Goal: Find specific page/section: Find specific page/section

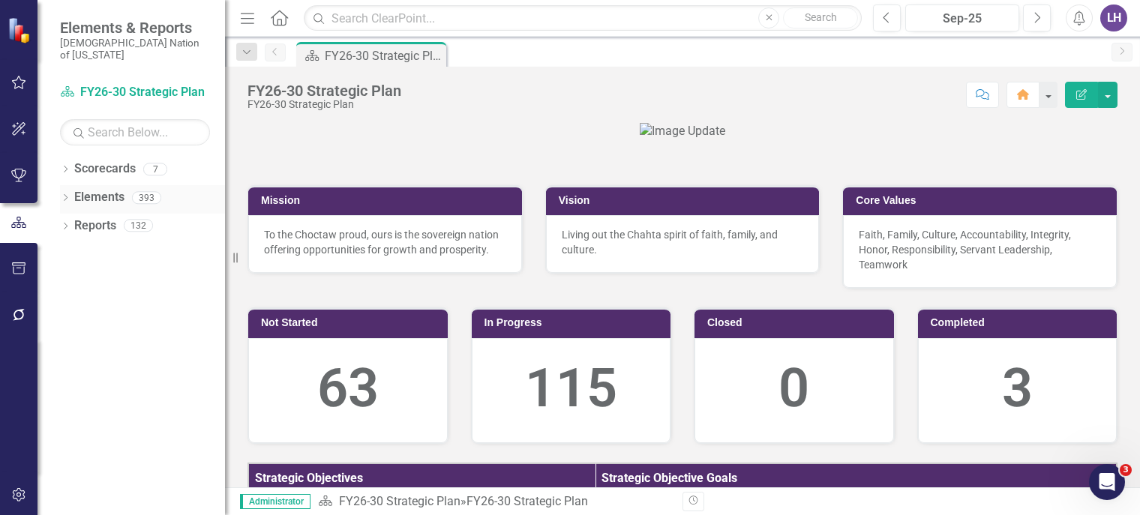
click at [110, 189] on link "Elements" at bounding box center [99, 197] width 50 height 17
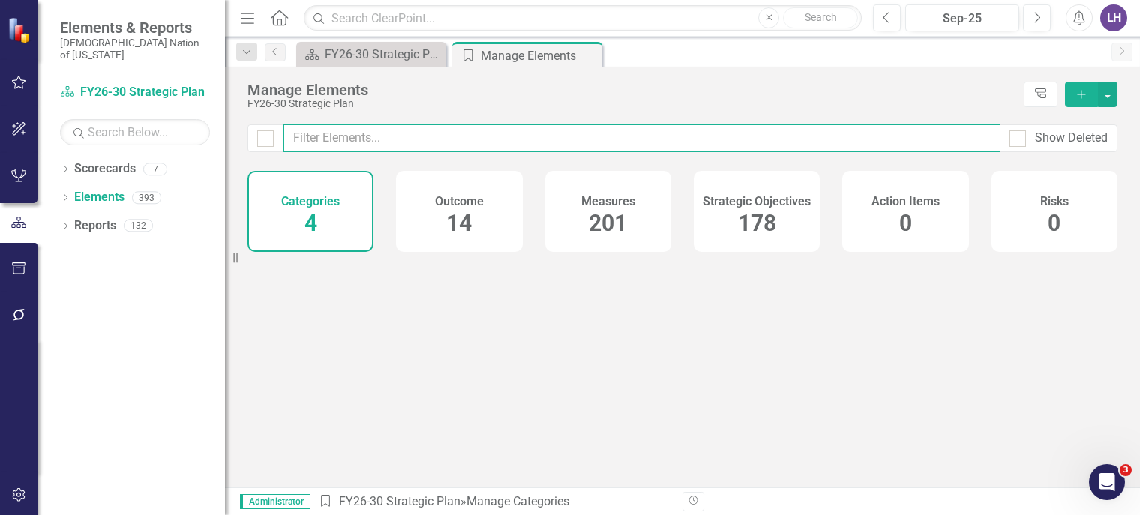
click at [503, 139] on input "text" at bounding box center [642, 139] width 717 height 28
type input "team mem"
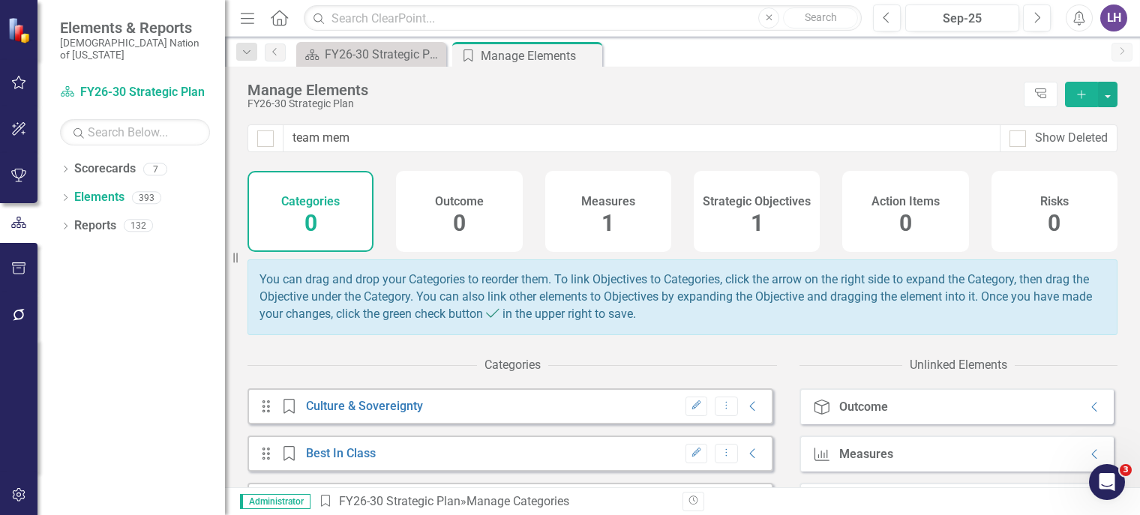
click at [760, 224] on div "Strategic Objectives 1" at bounding box center [757, 211] width 126 height 81
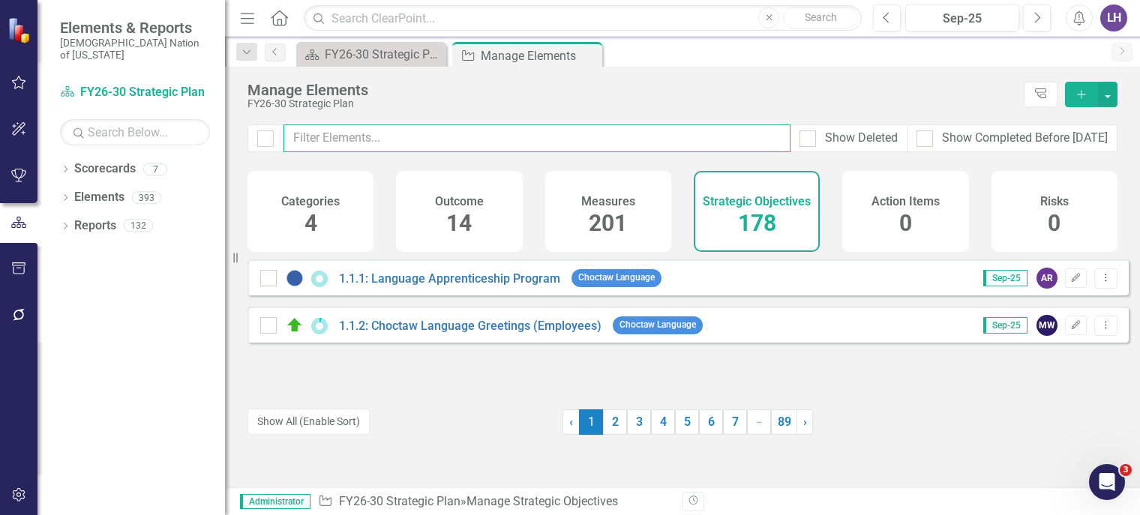
click at [462, 140] on input "text" at bounding box center [537, 139] width 507 height 28
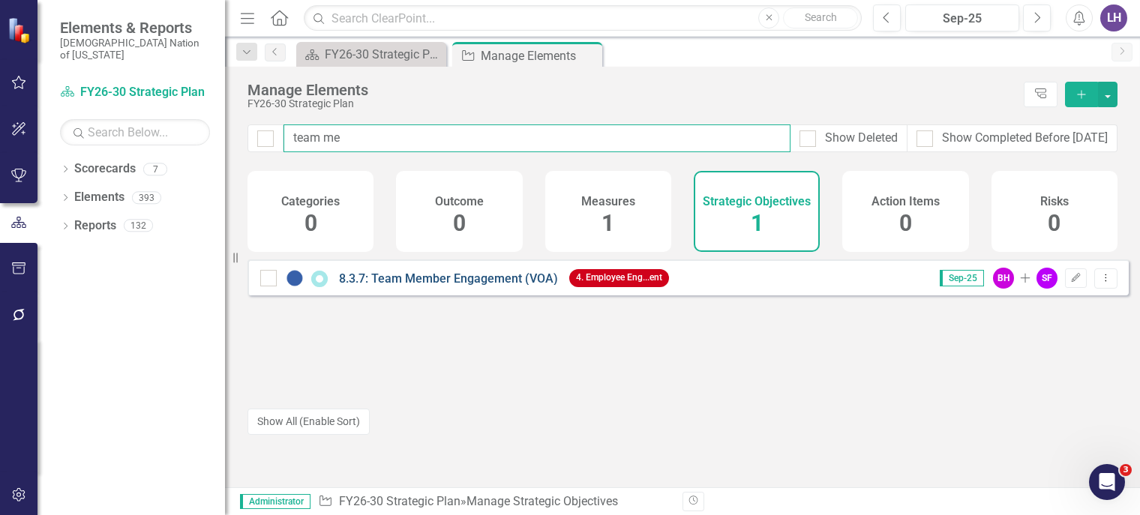
type input "team me"
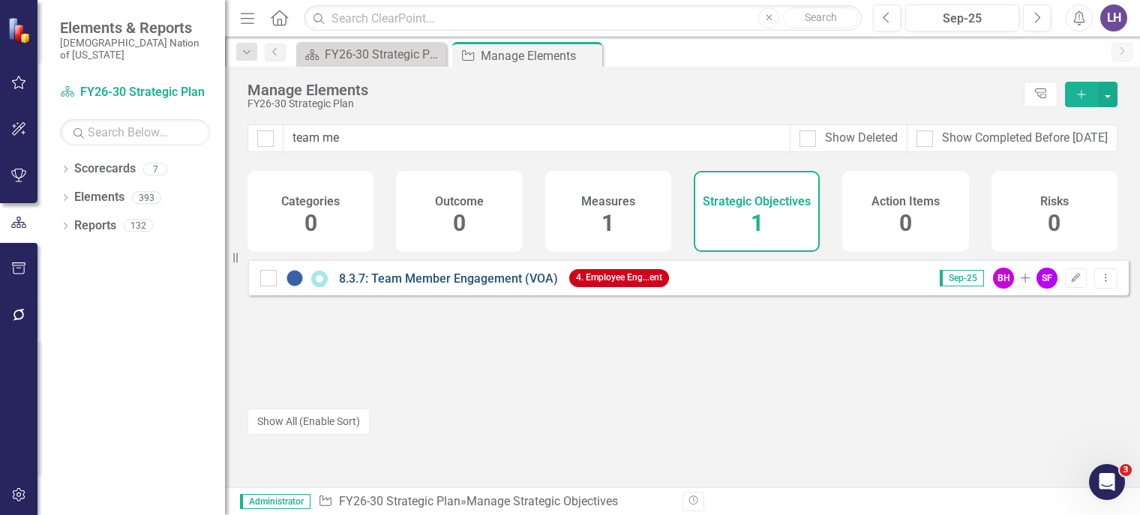
click at [519, 286] on link "8.3.7: Team Member Engagement (VOA)" at bounding box center [448, 279] width 219 height 14
